Goal: Task Accomplishment & Management: Manage account settings

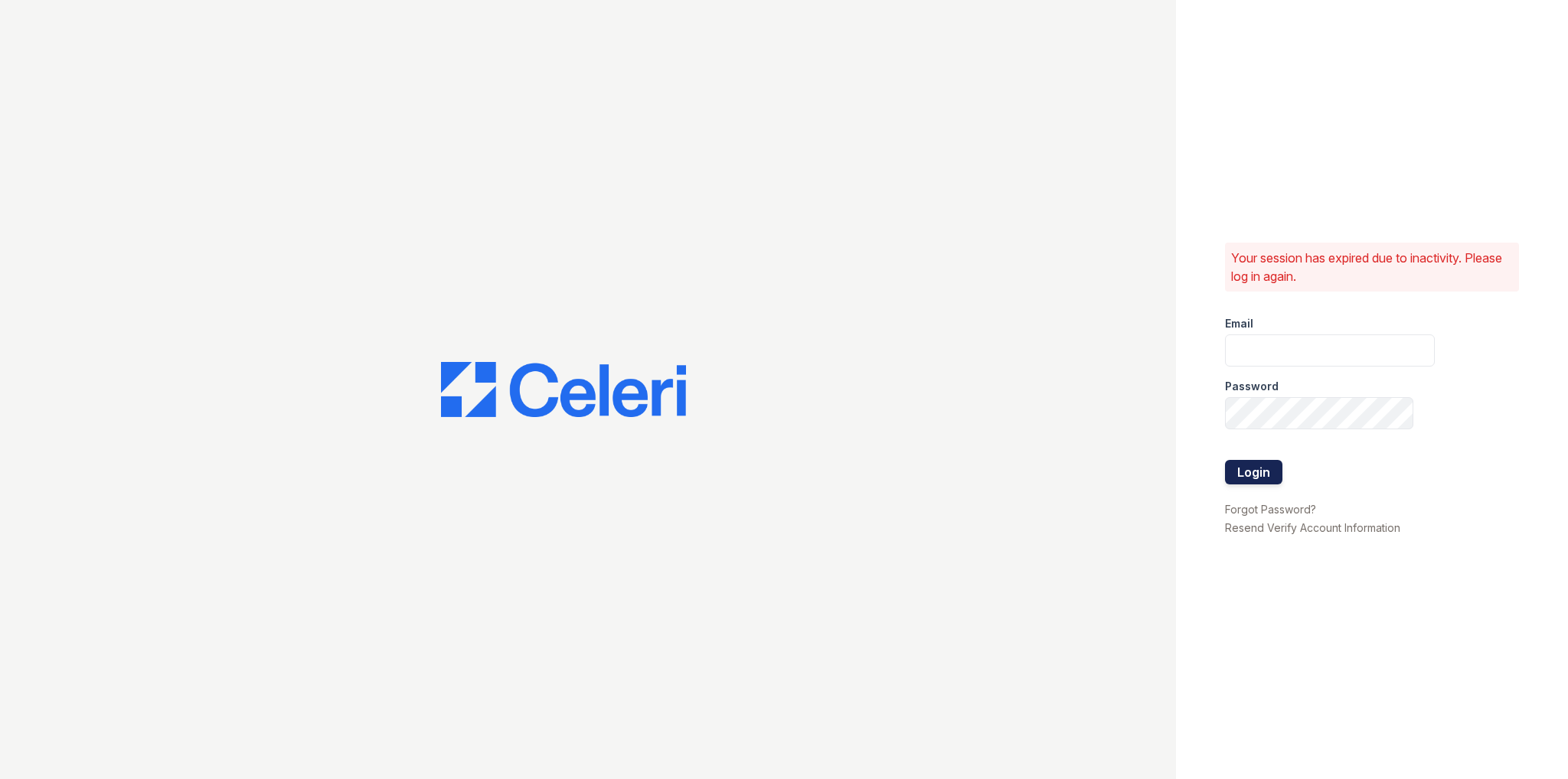
type input "chris.clark@corcoran.com"
click at [1249, 465] on button "Login" at bounding box center [1253, 472] width 57 height 25
